Goal: Task Accomplishment & Management: Use online tool/utility

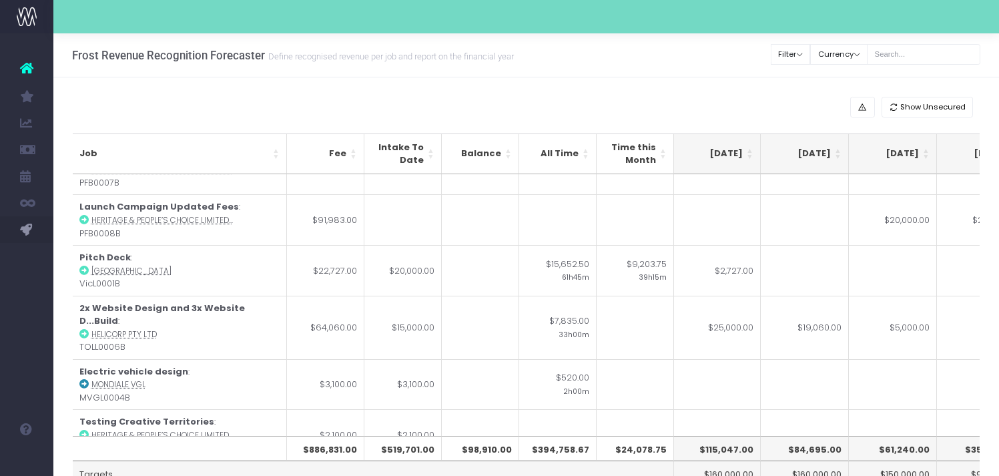
scroll to position [335, 266]
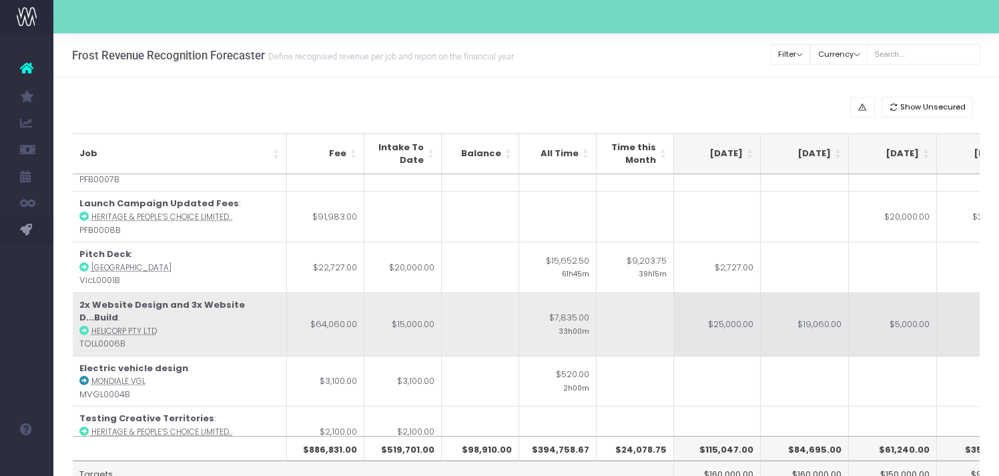
click at [743, 319] on td "$25,000.00" at bounding box center [716, 323] width 88 height 63
click at [727, 325] on td "$25,000.00" at bounding box center [716, 323] width 88 height 63
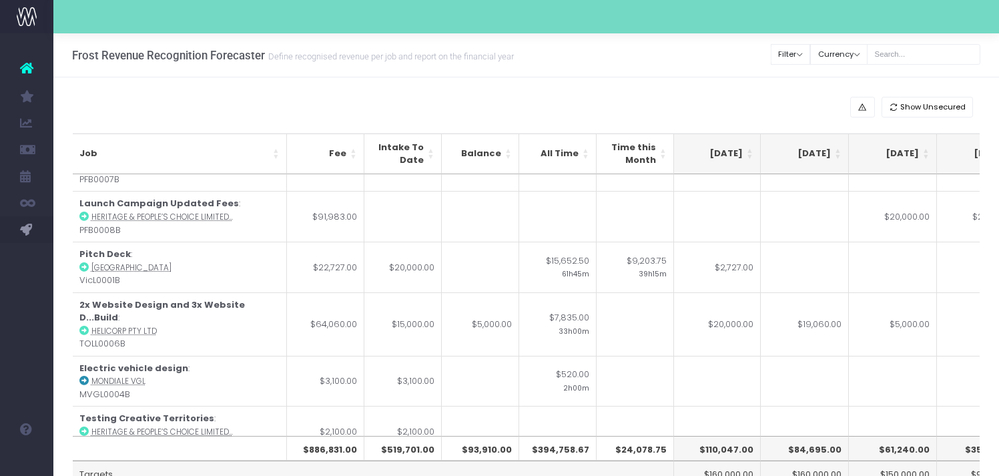
click at [906, 308] on td "$5,000.00" at bounding box center [893, 323] width 88 height 63
type input "10000"
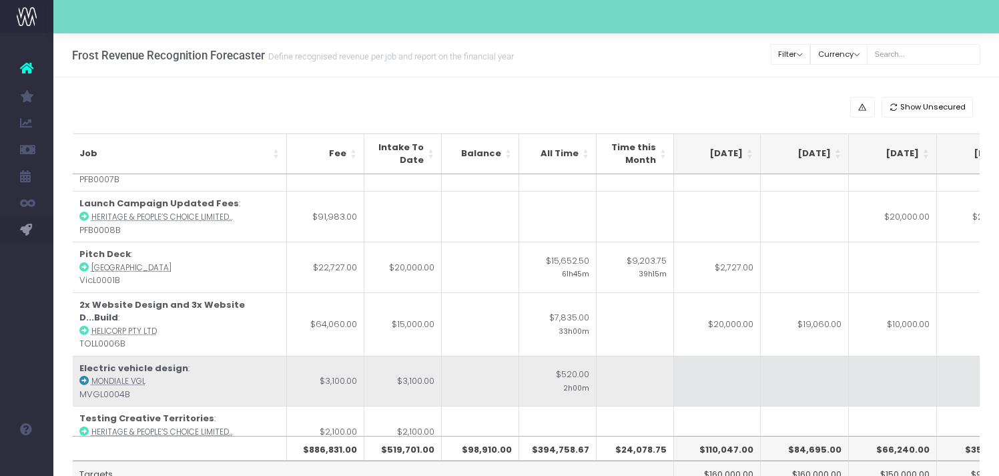
click at [841, 360] on td at bounding box center [804, 381] width 88 height 51
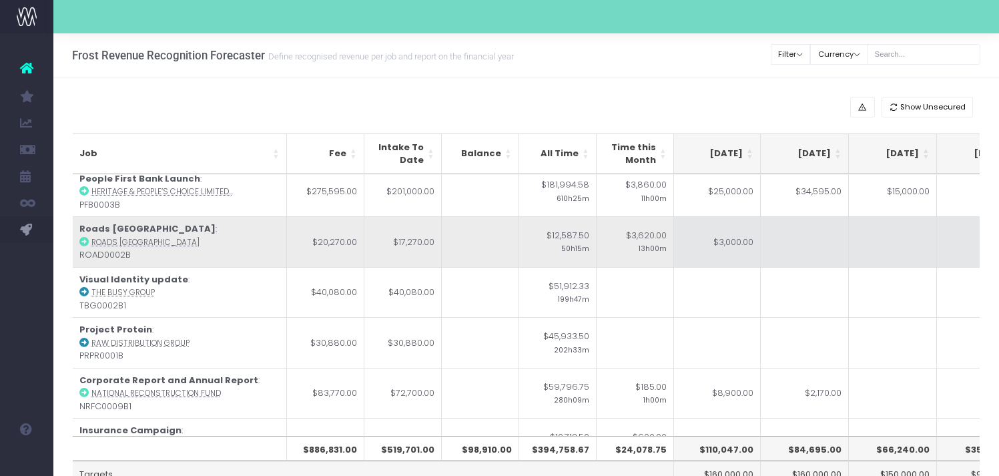
scroll to position [0, 266]
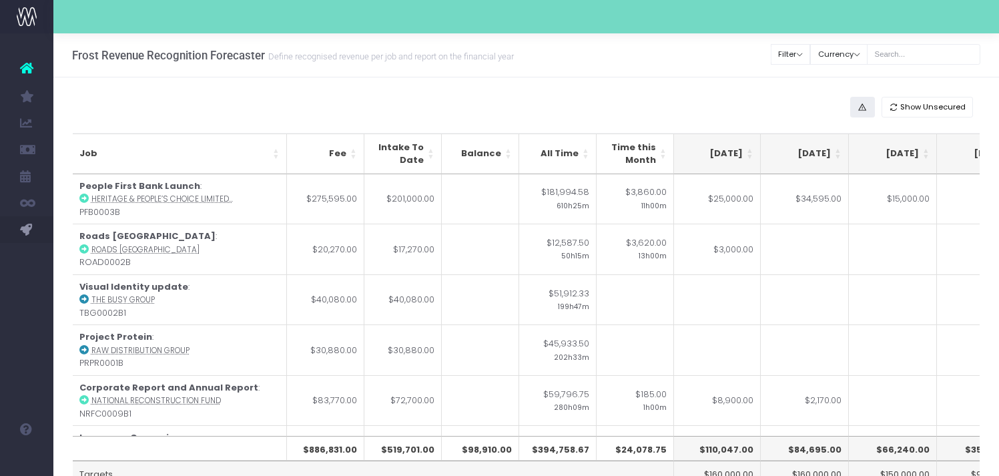
drag, startPoint x: 895, startPoint y: 105, endPoint x: 885, endPoint y: 106, distance: 10.0
click at [895, 107] on icon "button" at bounding box center [893, 107] width 9 height 0
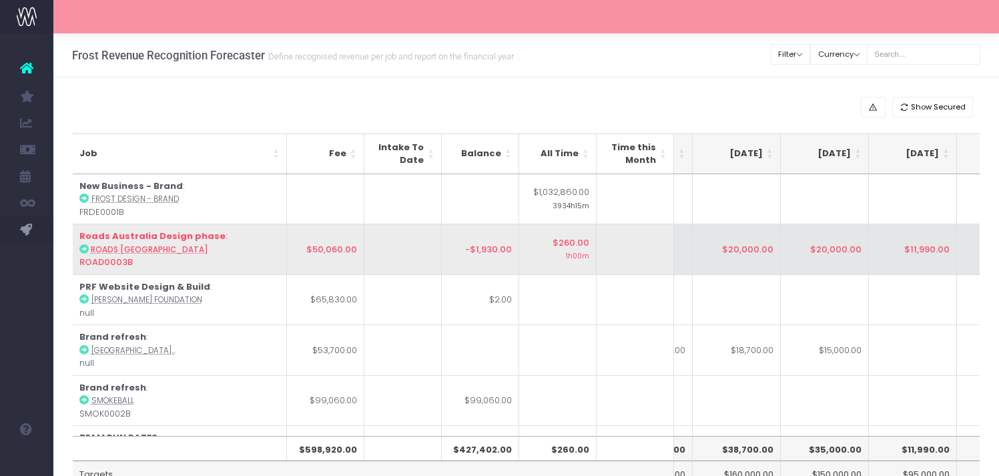
scroll to position [0, 250]
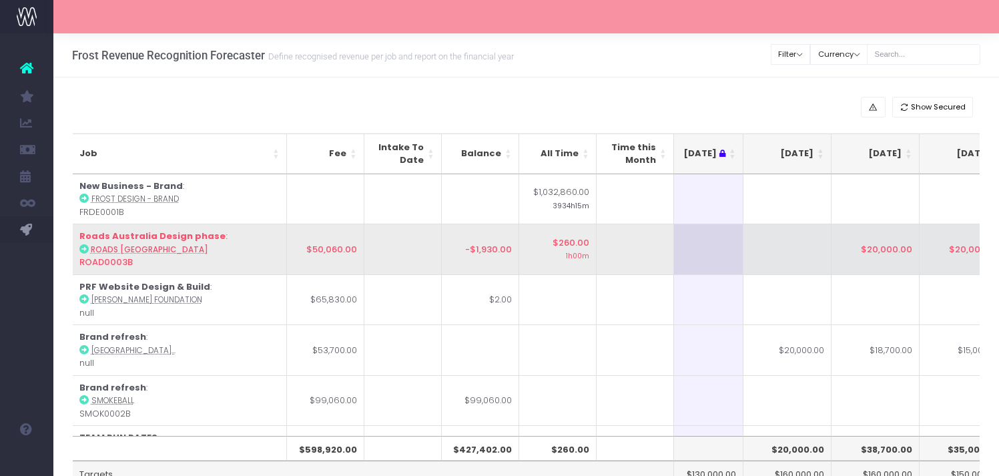
click at [817, 245] on td at bounding box center [787, 248] width 88 height 51
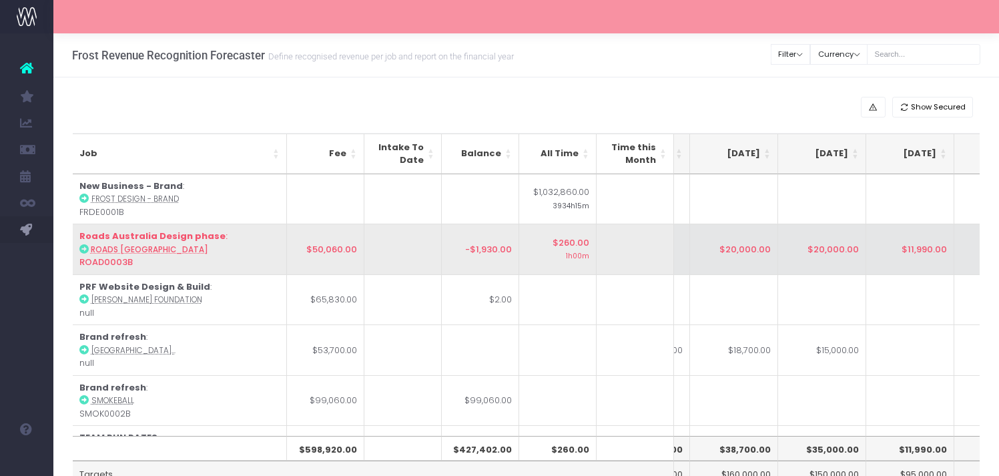
click at [743, 256] on td "$20,000.00" at bounding box center [734, 248] width 88 height 51
type input "$20,000.00"
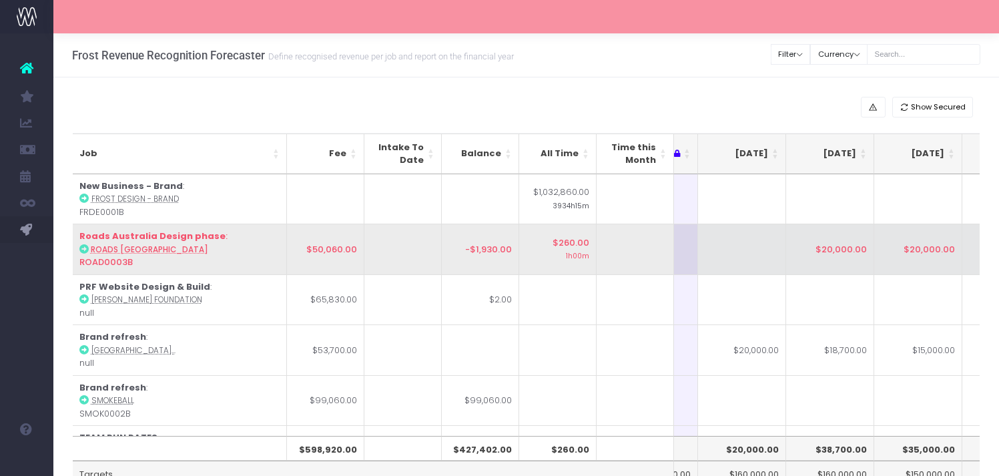
click at [737, 253] on td at bounding box center [742, 248] width 88 height 51
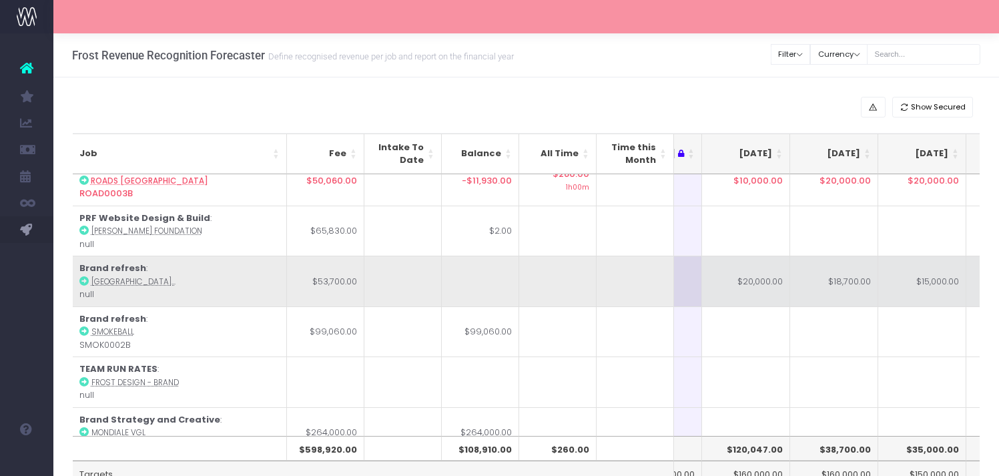
click at [849, 268] on td "$18,700.00" at bounding box center [834, 280] width 88 height 51
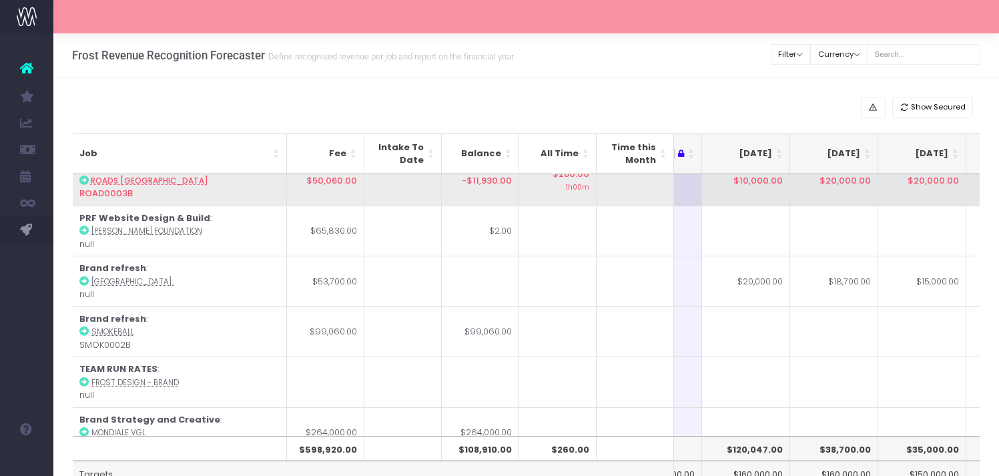
click at [760, 195] on td "$10,000.00" at bounding box center [746, 180] width 88 height 51
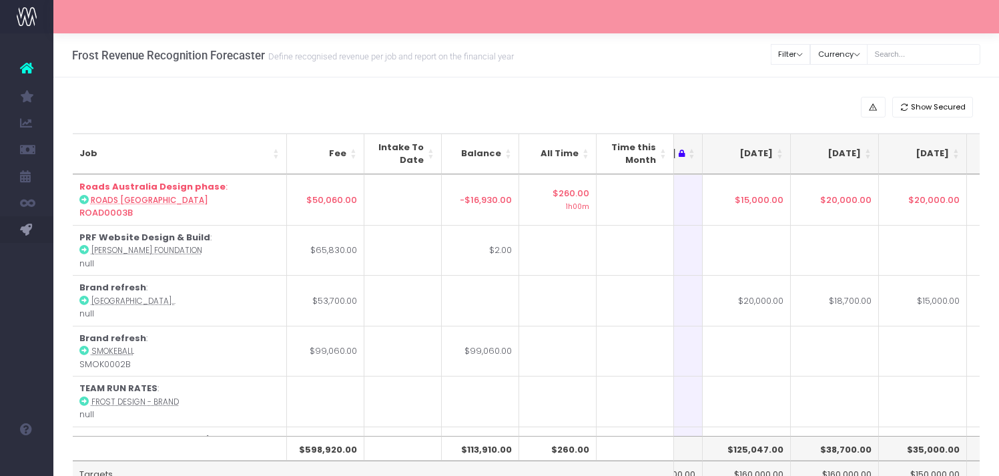
click at [860, 199] on td "$20,000.00" at bounding box center [835, 199] width 88 height 51
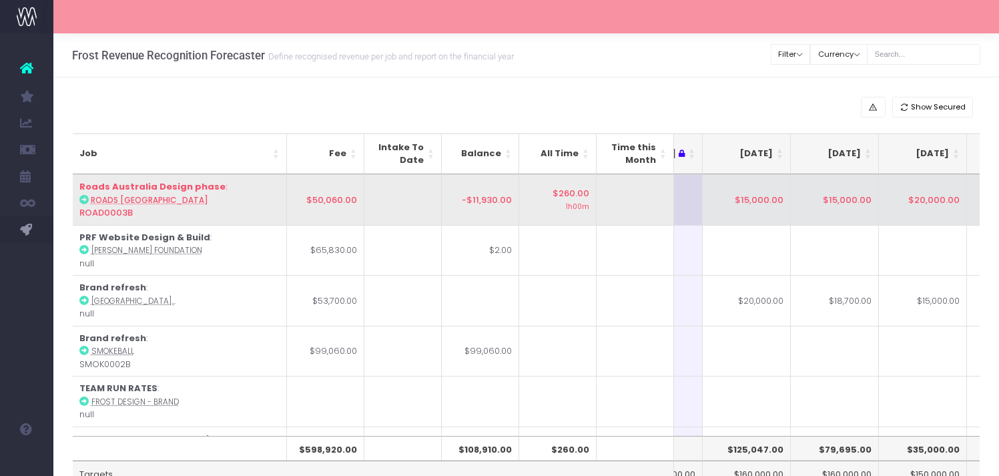
click at [929, 202] on td "$20,000.00" at bounding box center [923, 199] width 88 height 51
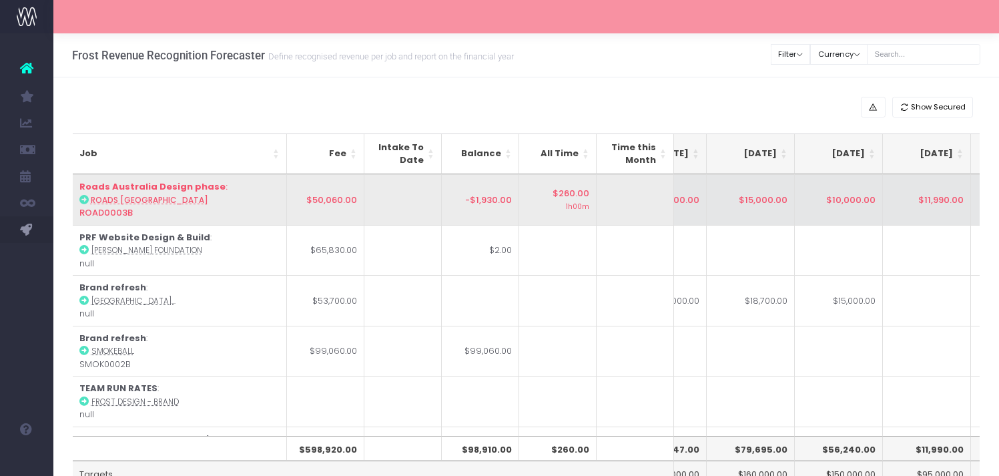
scroll to position [49, 338]
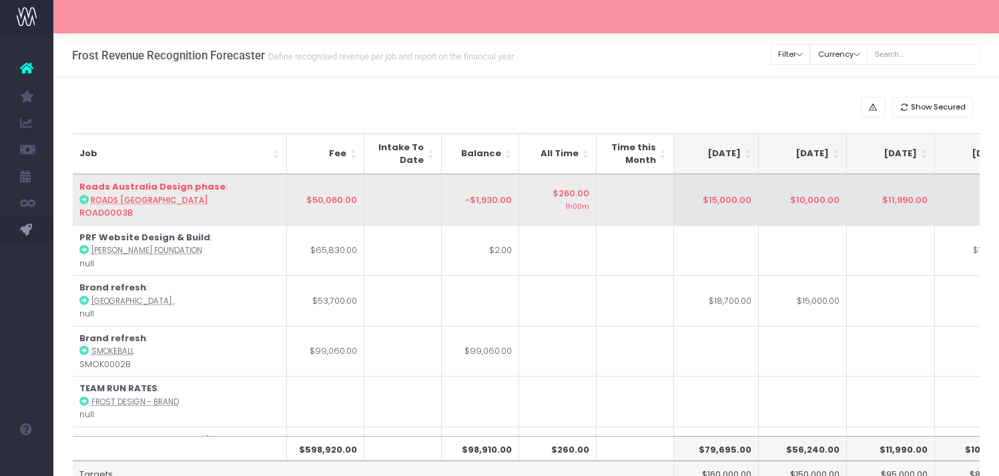
click at [906, 212] on td "$11,990.00" at bounding box center [891, 199] width 88 height 51
click at [902, 202] on td "$10,000.00" at bounding box center [891, 199] width 88 height 51
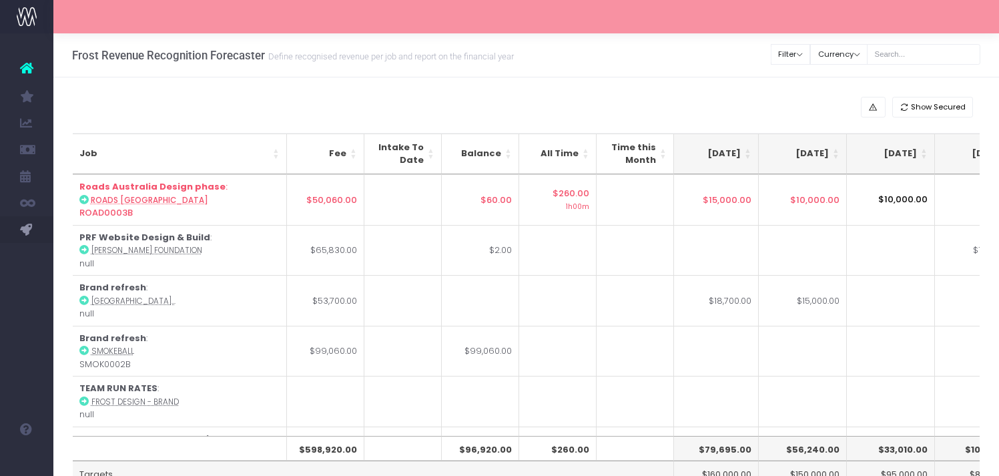
click at [907, 201] on input "$10,000.00" at bounding box center [891, 199] width 88 height 51
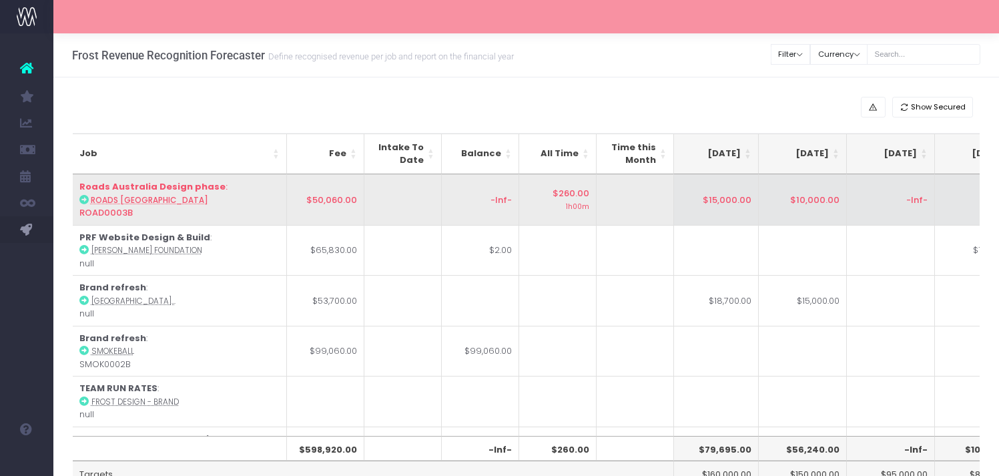
click at [470, 209] on td "-Inf-" at bounding box center [480, 199] width 77 height 51
click at [897, 198] on td "-Inf-" at bounding box center [891, 199] width 88 height 51
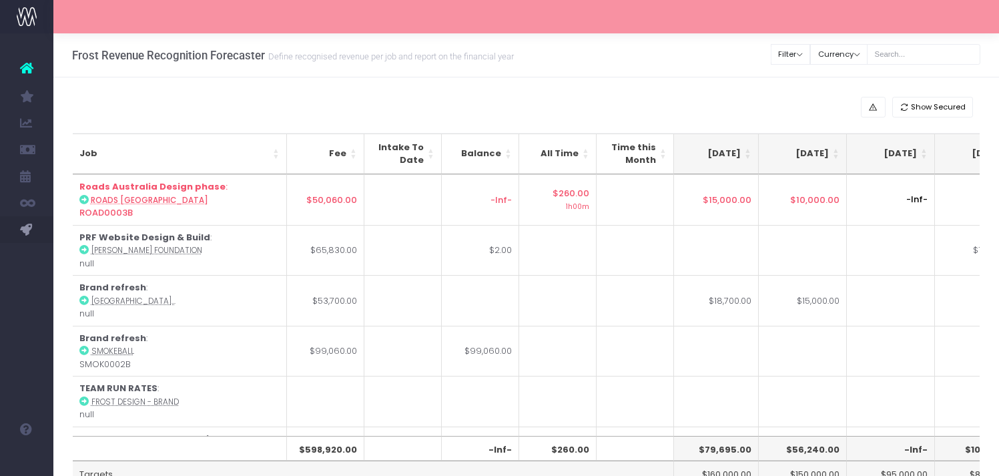
type input "1"
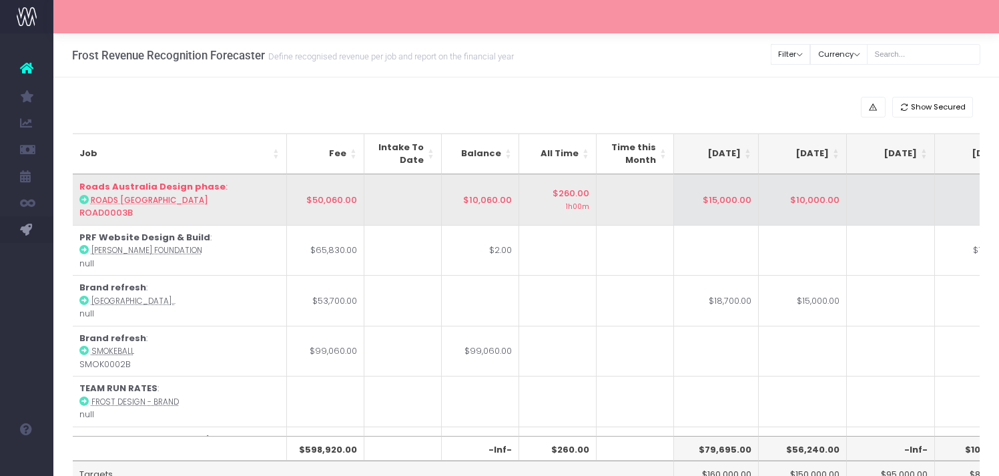
click at [875, 198] on td at bounding box center [891, 199] width 88 height 51
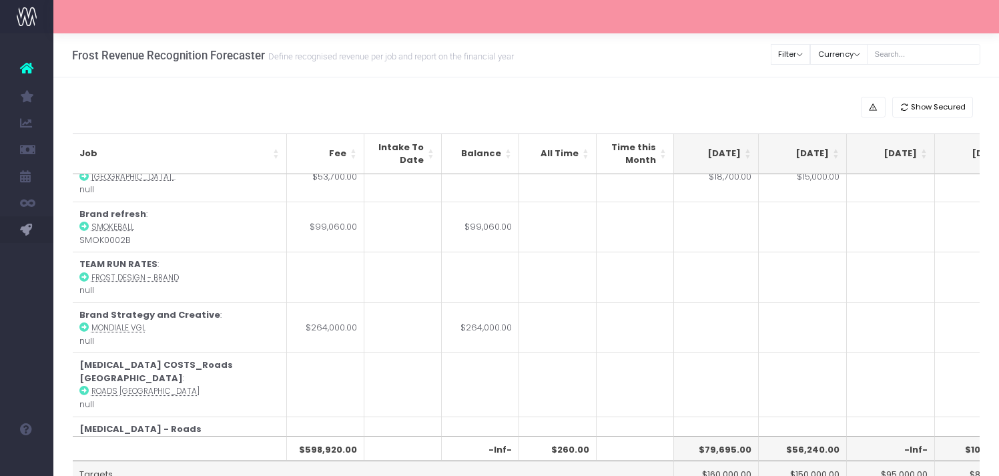
scroll to position [0, 356]
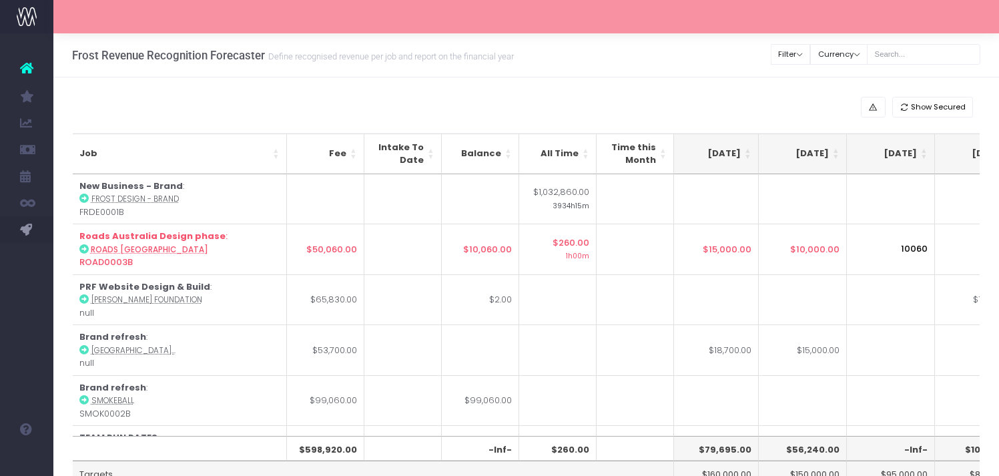
type input "10060"
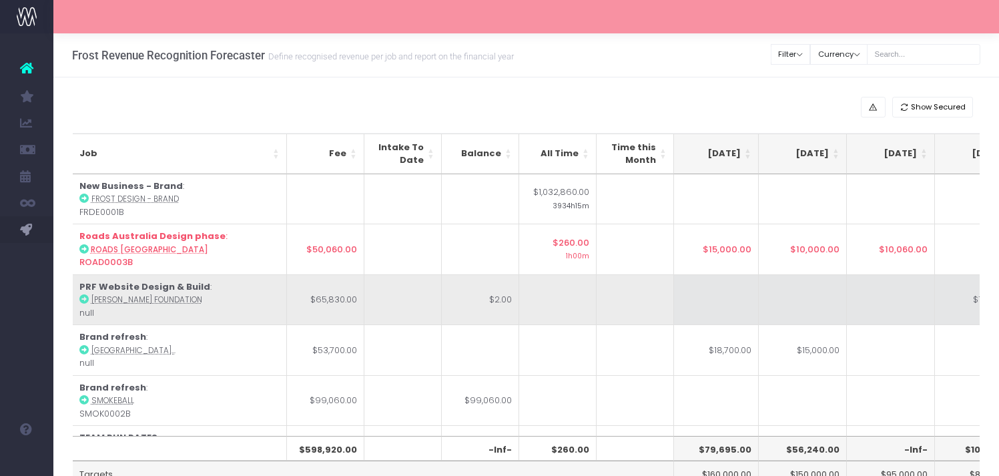
click at [886, 294] on td at bounding box center [891, 299] width 88 height 51
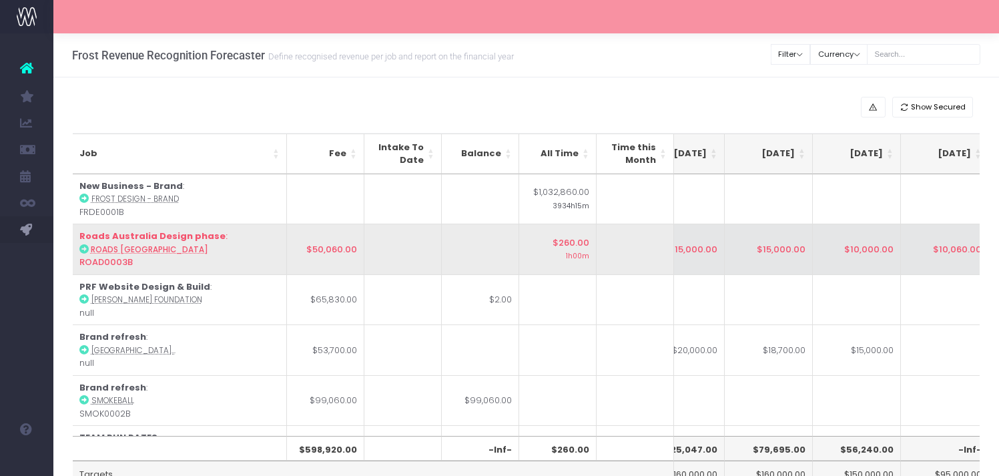
scroll to position [0, 258]
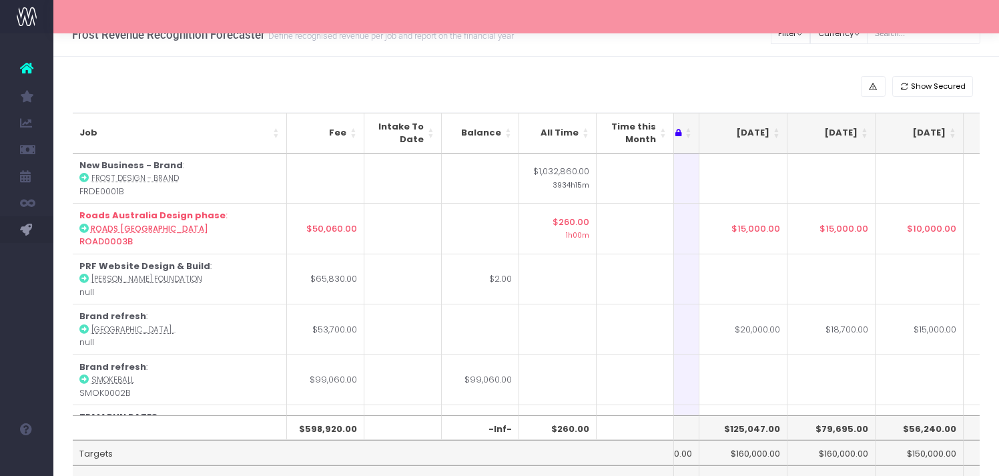
drag, startPoint x: 756, startPoint y: 326, endPoint x: 754, endPoint y: 333, distance: 6.8
click at [755, 326] on td "$20,000.00" at bounding box center [743, 329] width 88 height 51
type input "$20,000.00"
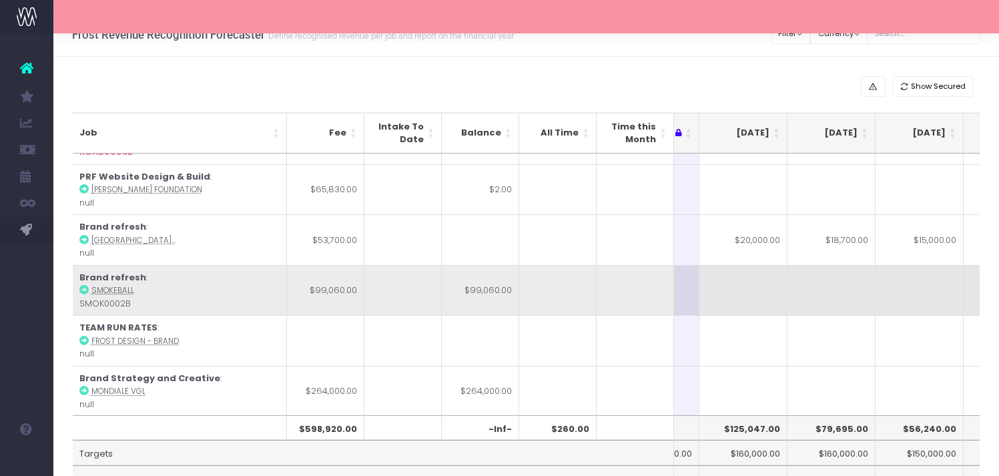
click at [837, 291] on td at bounding box center [831, 290] width 88 height 51
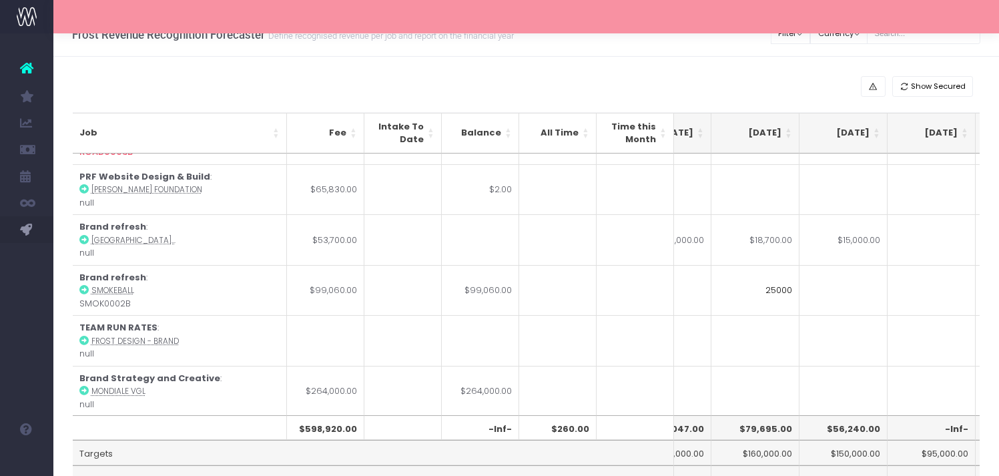
type input "25000"
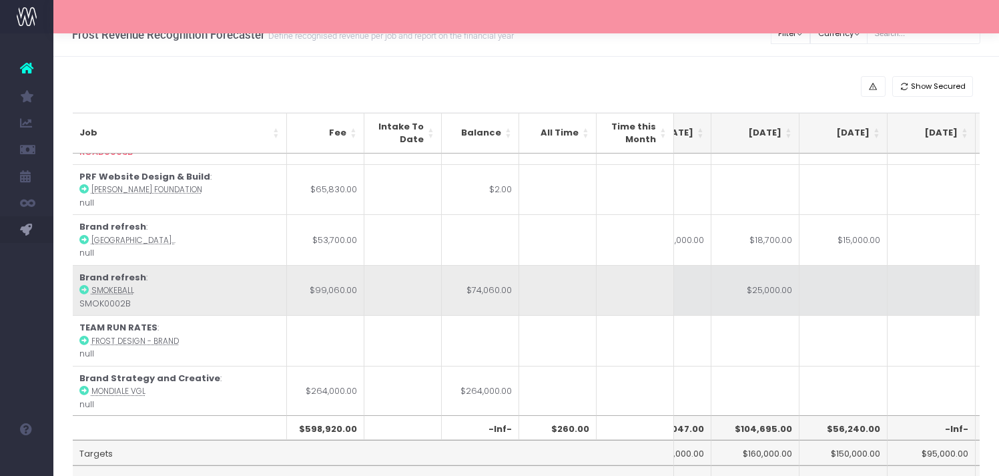
click at [855, 285] on td at bounding box center [843, 290] width 88 height 51
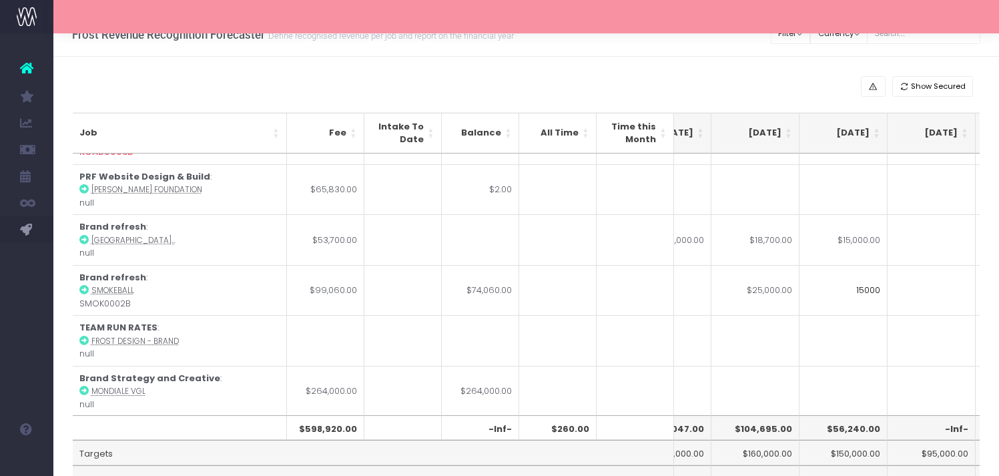
type input "15000"
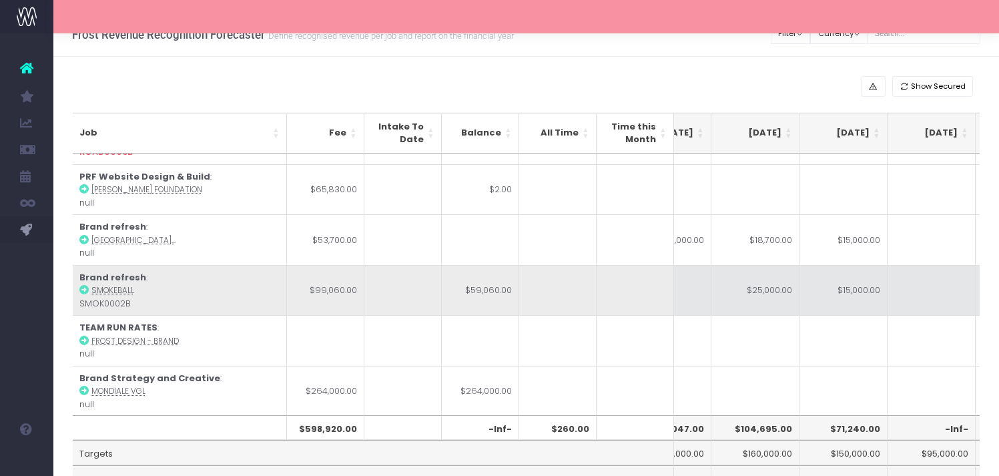
click at [932, 284] on td at bounding box center [931, 290] width 88 height 51
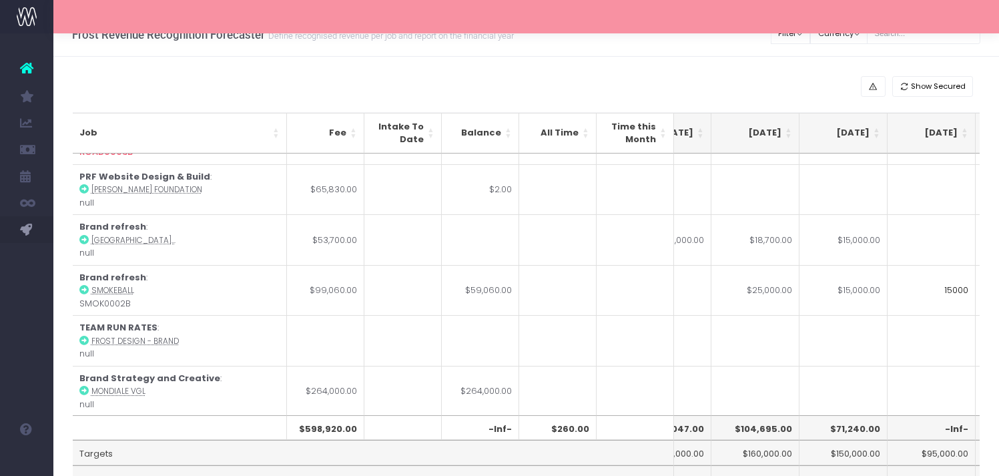
type input "15000"
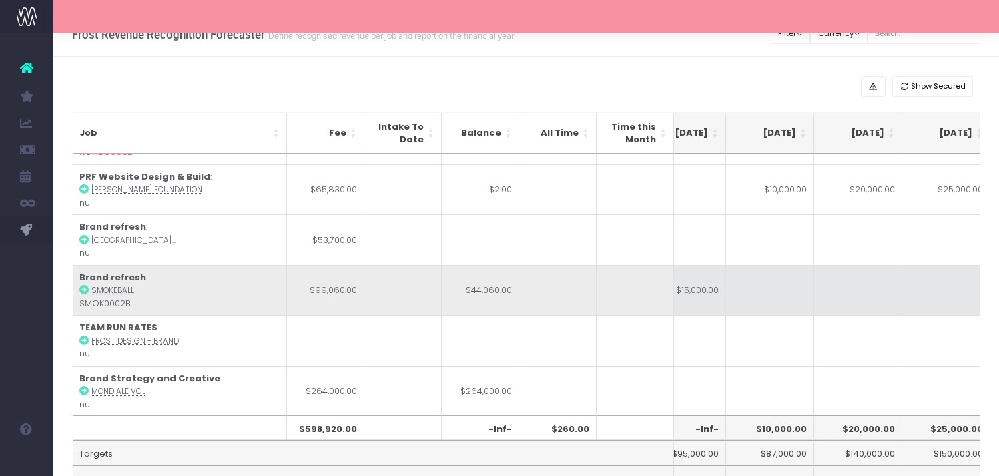
click at [767, 288] on td at bounding box center [770, 290] width 88 height 51
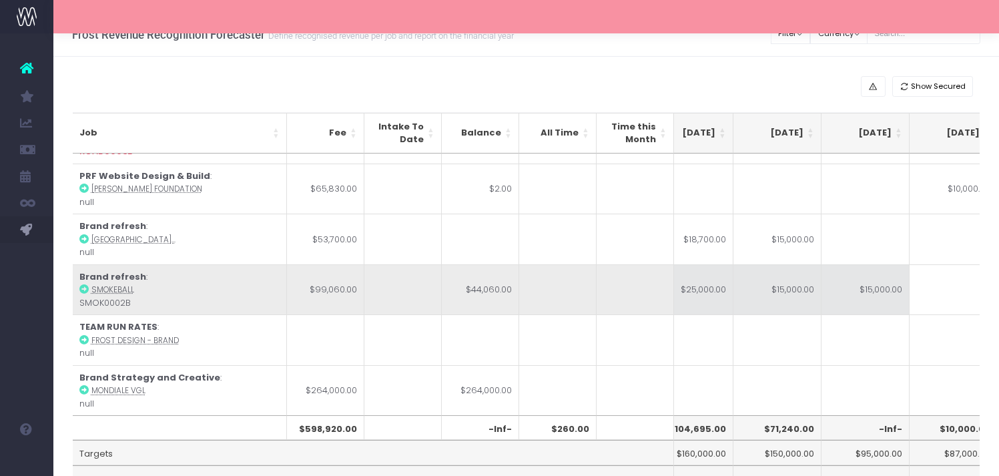
click at [773, 293] on td "$15,000.00" at bounding box center [777, 289] width 88 height 51
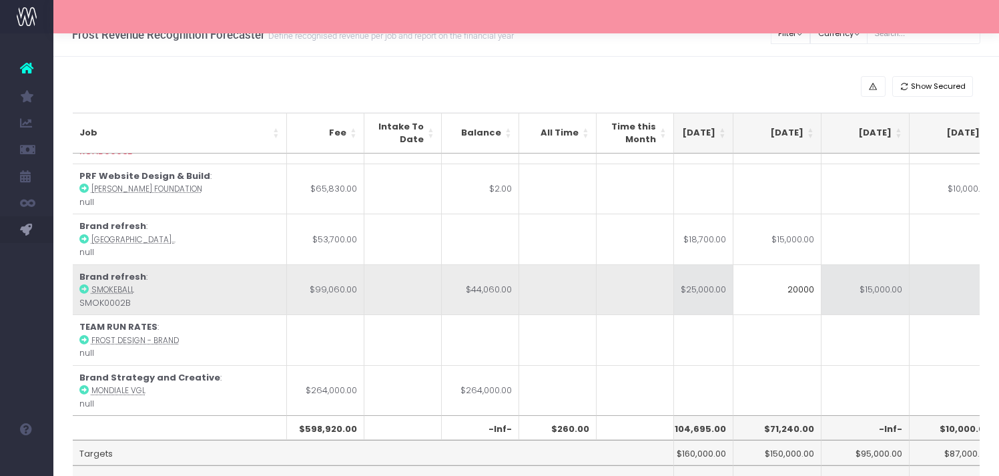
type input "20000"
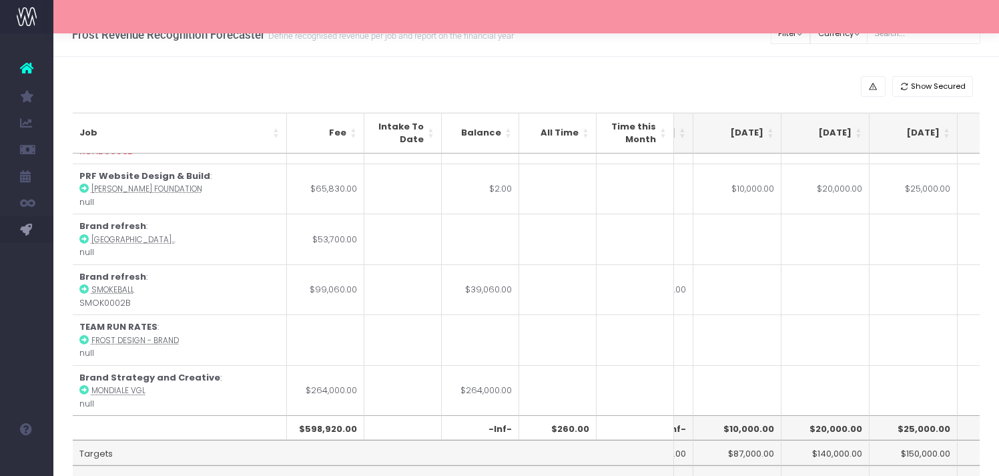
click at [768, 288] on td at bounding box center [737, 289] width 88 height 51
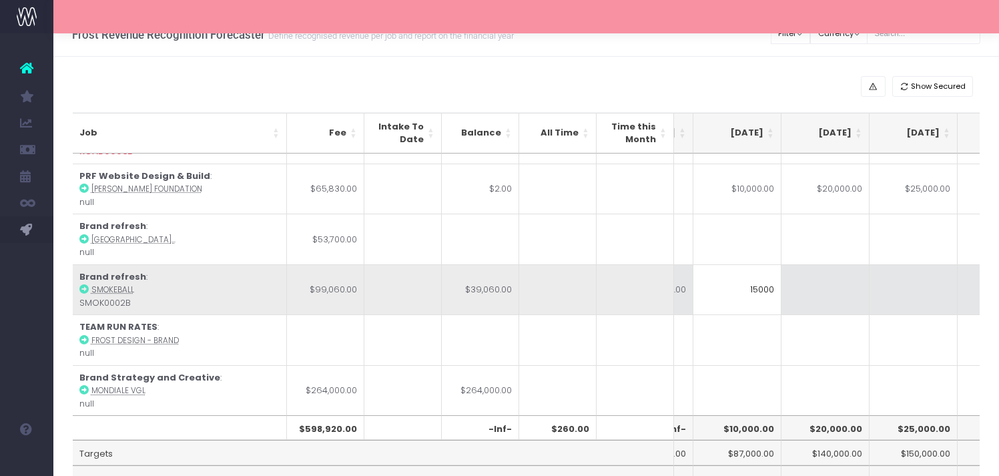
type input "15000"
click at [807, 292] on td at bounding box center [825, 289] width 88 height 51
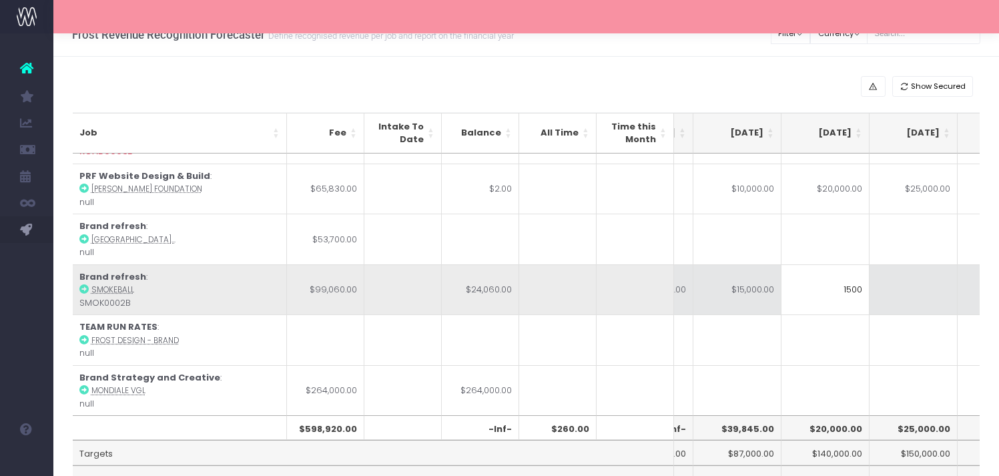
type input "15000"
click at [928, 288] on td at bounding box center [913, 289] width 88 height 51
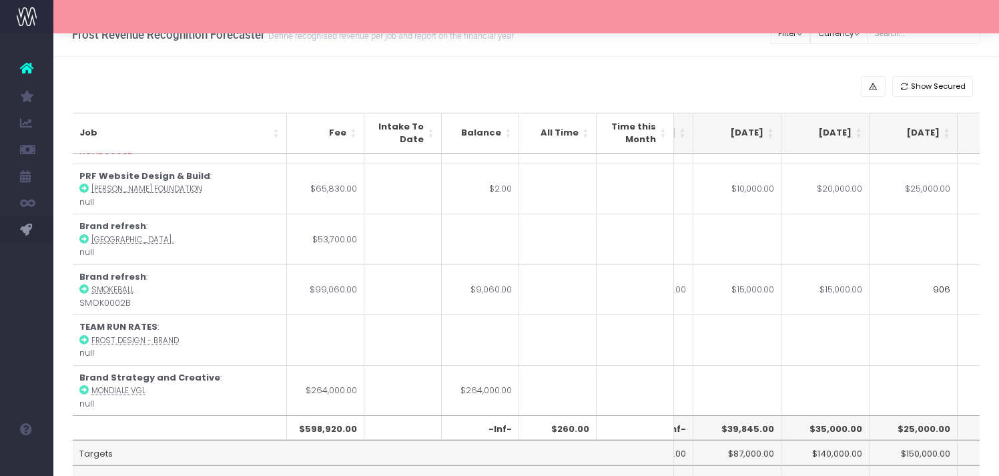
type input "9060"
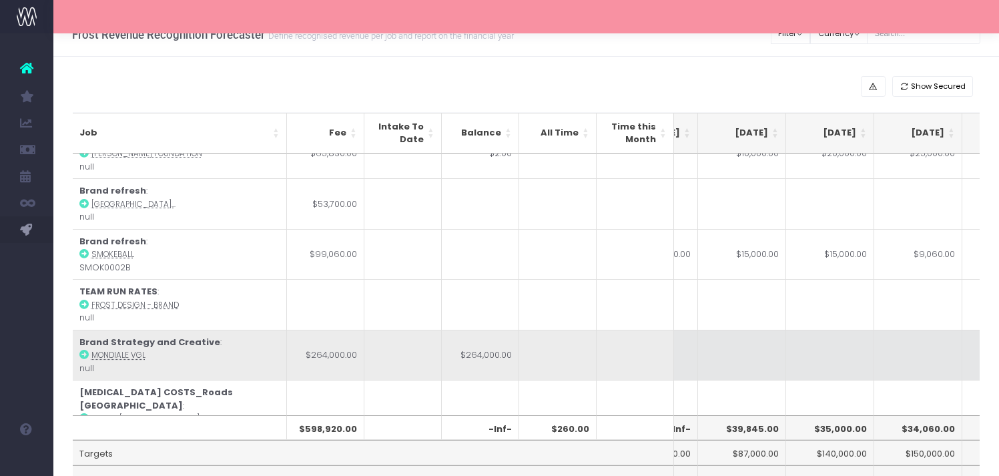
click at [851, 331] on td at bounding box center [830, 355] width 88 height 51
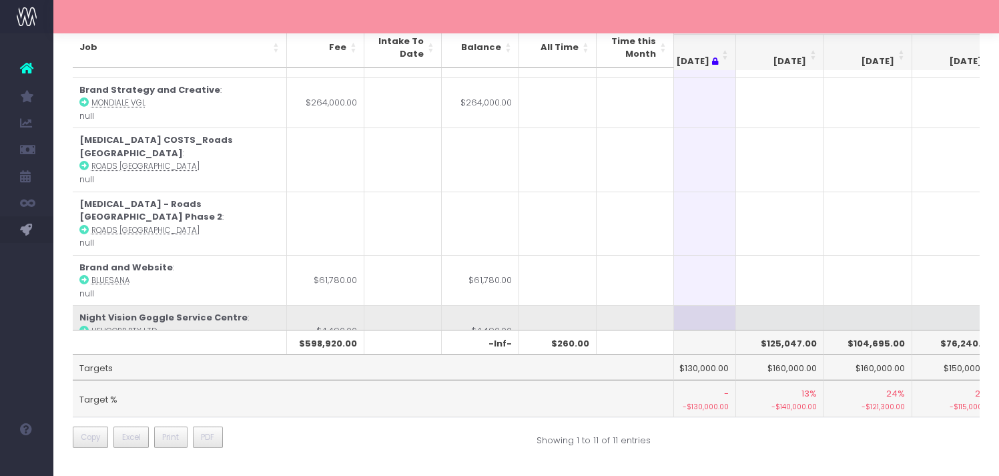
click at [763, 310] on td at bounding box center [780, 330] width 88 height 51
type input "1"
type input "4490"
click at [896, 318] on td at bounding box center [868, 330] width 88 height 51
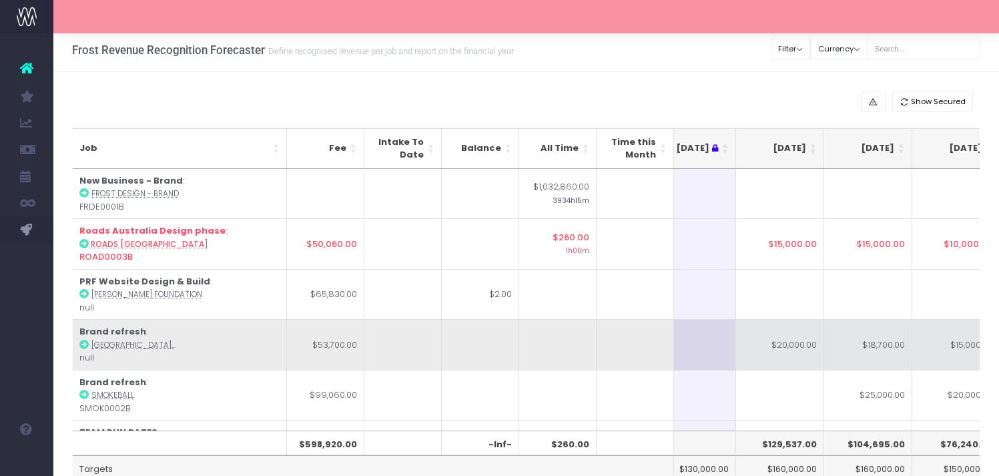
click at [799, 356] on td "$20,000.00" at bounding box center [780, 344] width 88 height 51
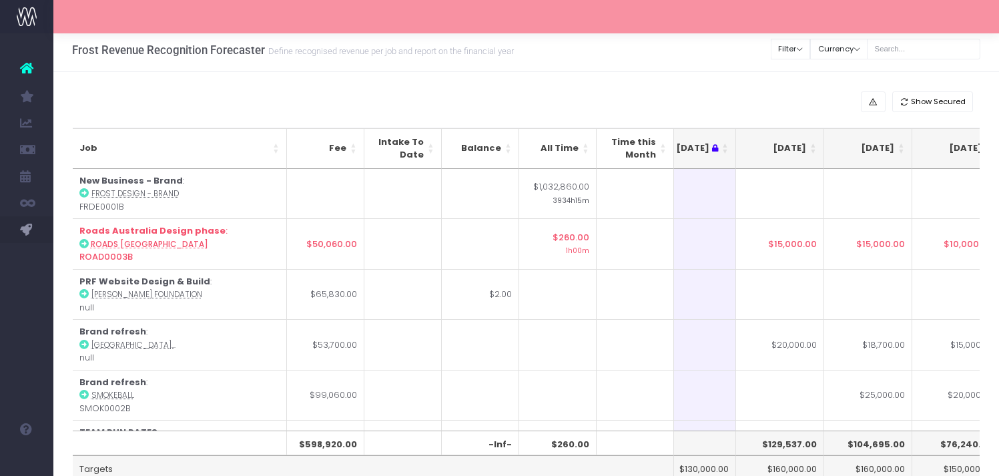
type input "$20,000.00"
drag, startPoint x: 851, startPoint y: 346, endPoint x: 886, endPoint y: 351, distance: 35.0
click at [853, 346] on td "$18,700.00" at bounding box center [868, 344] width 88 height 51
type input "$18,700.00"
drag, startPoint x: 923, startPoint y: 351, endPoint x: 932, endPoint y: 354, distance: 9.1
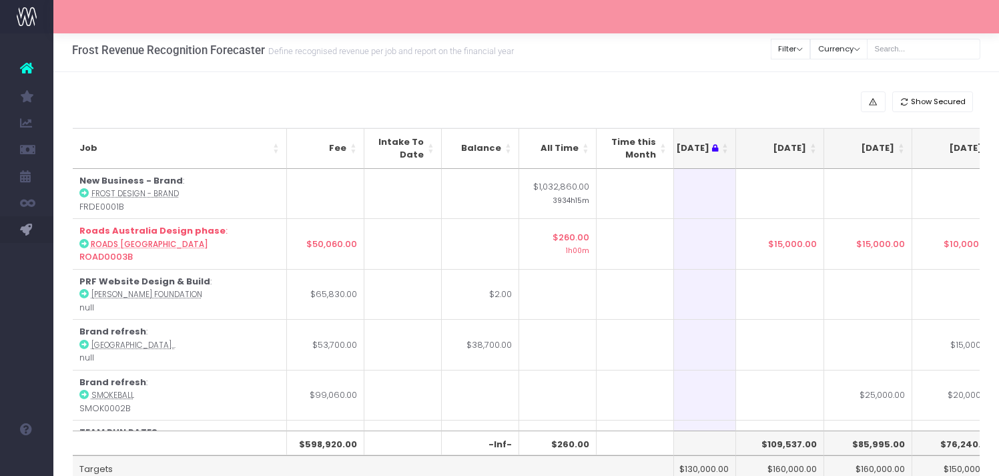
click at [923, 351] on td "$15,000.00" at bounding box center [956, 344] width 88 height 51
type input "$15,000.00"
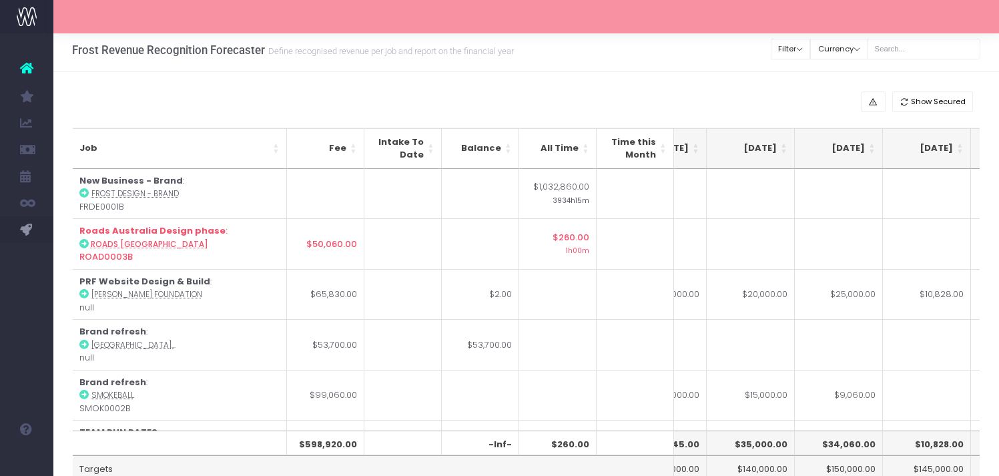
click at [894, 350] on td at bounding box center [927, 344] width 88 height 51
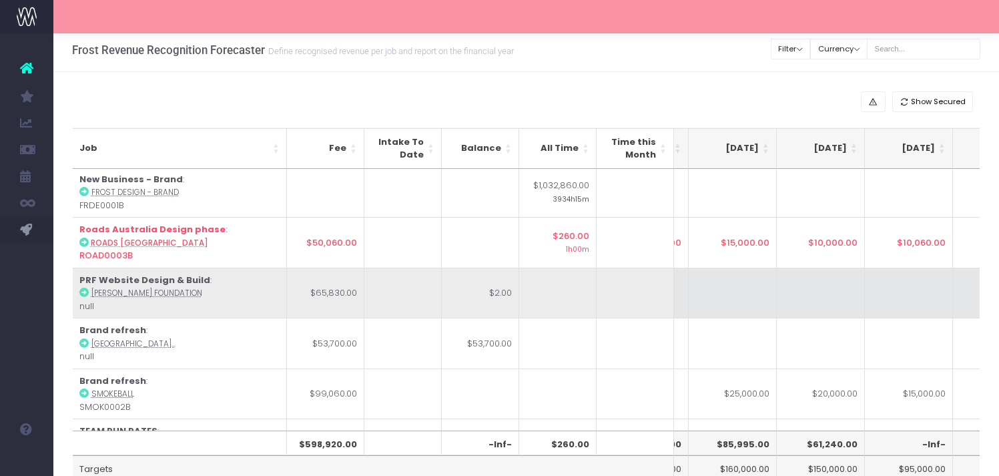
click at [227, 292] on td "PRF Website Design & Build : Paul Ramsay Foundation null" at bounding box center [180, 293] width 214 height 51
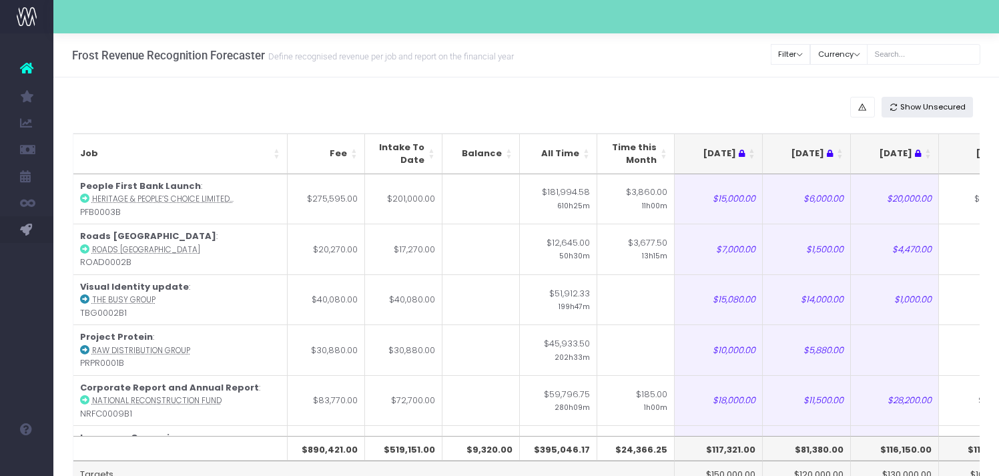
click at [930, 109] on span "Show Unsecured" at bounding box center [932, 106] width 65 height 11
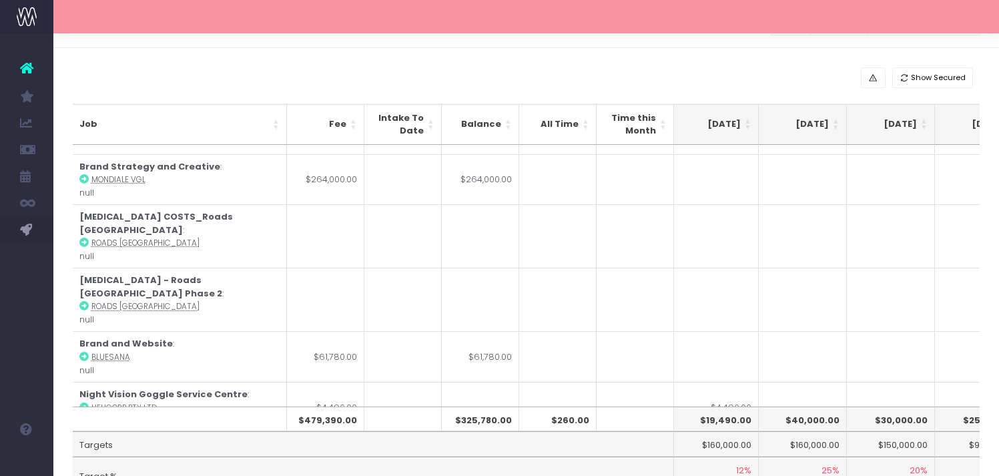
scroll to position [75, 0]
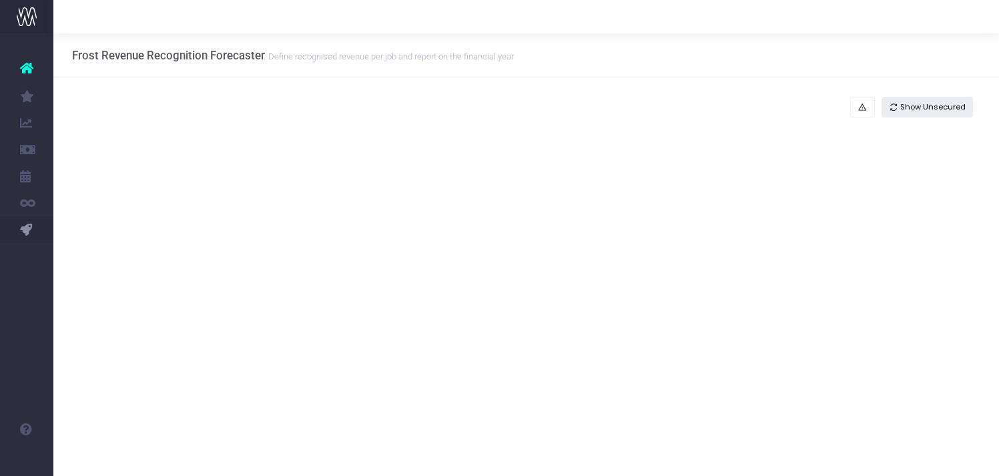
click at [958, 111] on span "Show Unsecured" at bounding box center [932, 106] width 65 height 11
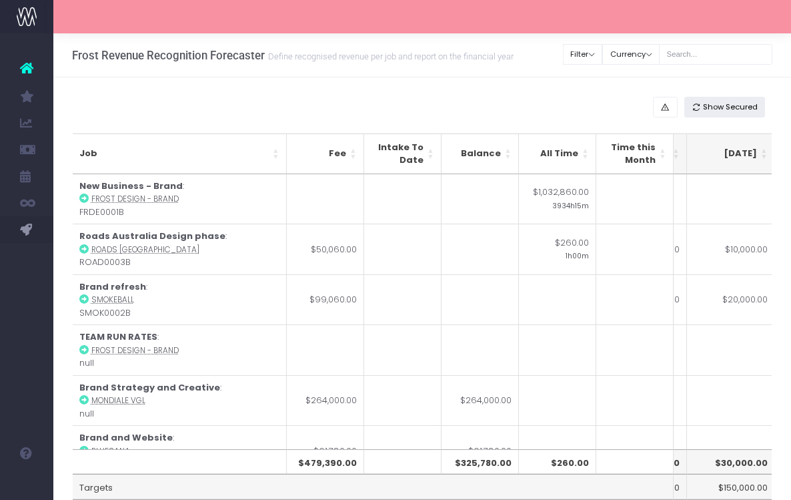
click at [736, 111] on span "Show Secured" at bounding box center [730, 106] width 55 height 11
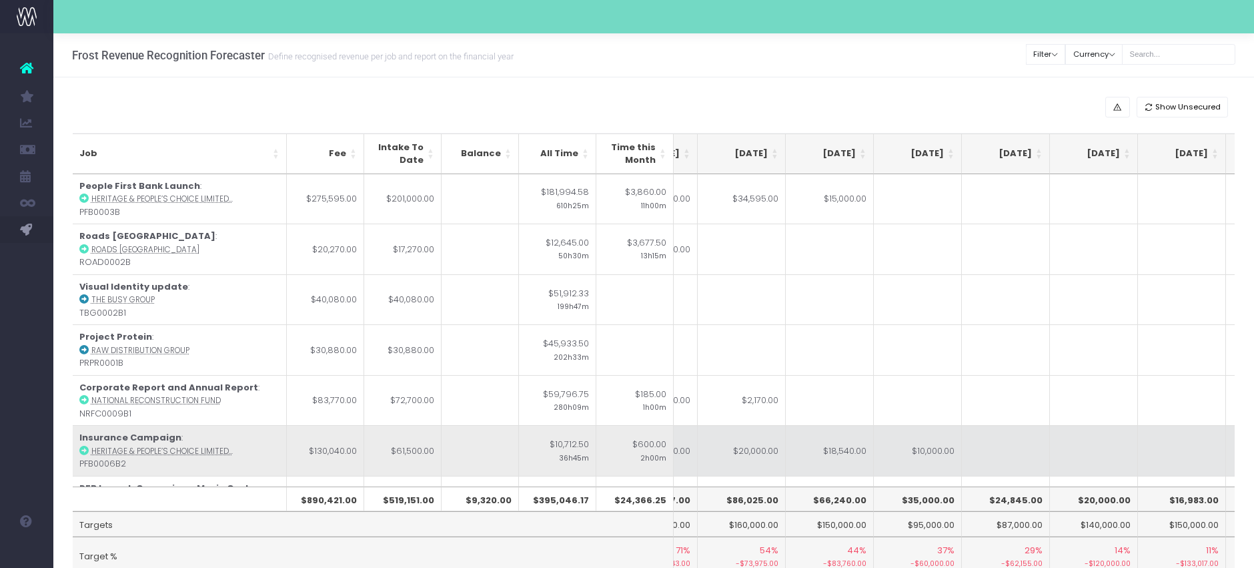
scroll to position [0, 328]
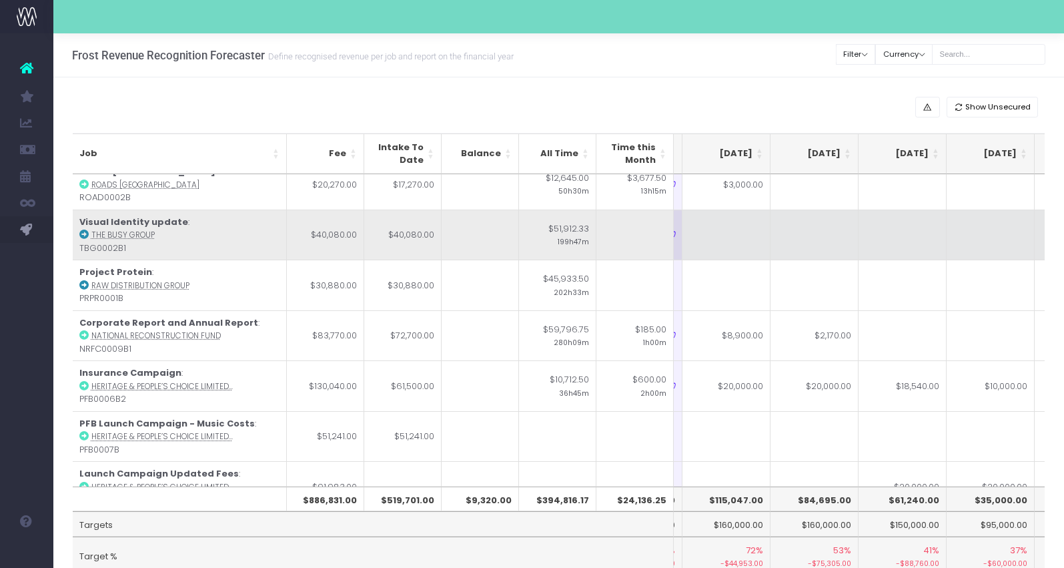
scroll to position [63, 256]
